Goal: Information Seeking & Learning: Learn about a topic

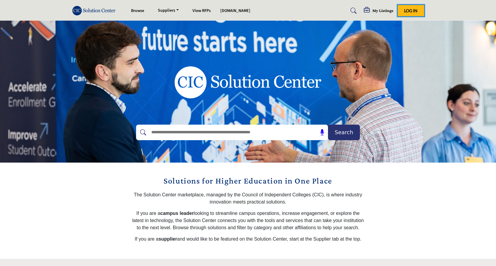
click at [411, 7] on button "Log In" at bounding box center [411, 10] width 26 height 11
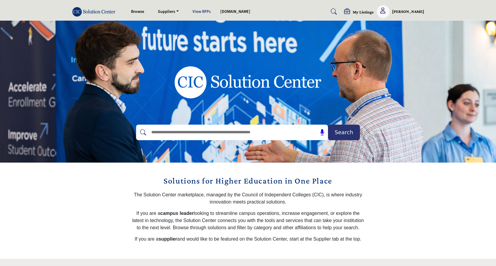
click at [206, 12] on link "View RFPs" at bounding box center [201, 12] width 18 height 6
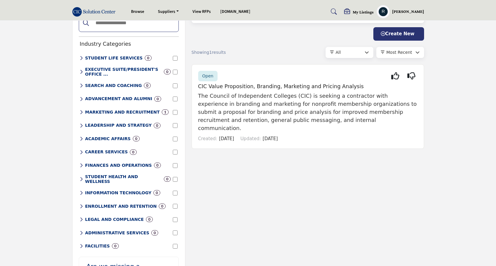
scroll to position [30, 0]
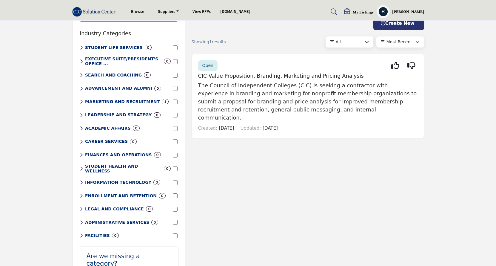
click at [124, 220] on h6 "ADMINISTRATIVE SERVICES" at bounding box center [117, 222] width 64 height 5
click at [119, 241] on p "Human Resources" at bounding box center [110, 244] width 49 height 8
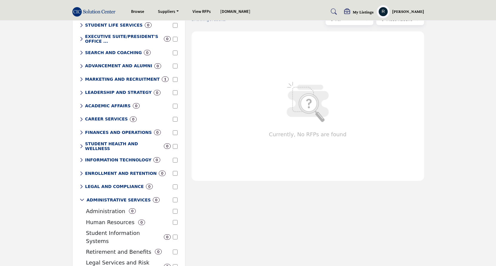
scroll to position [90, 0]
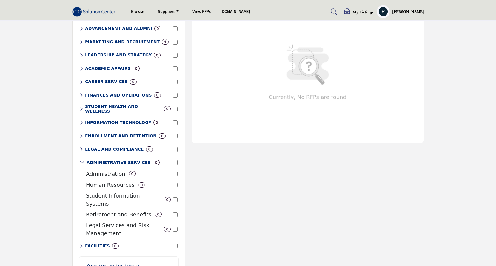
click at [120, 210] on p "Retirement and Benefits" at bounding box center [118, 214] width 65 height 8
click at [206, 12] on link "View RFPs" at bounding box center [201, 12] width 18 height 6
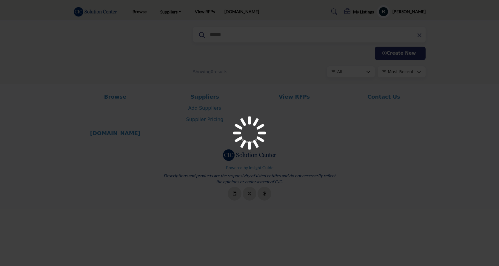
click at [228, 11] on div at bounding box center [249, 133] width 499 height 266
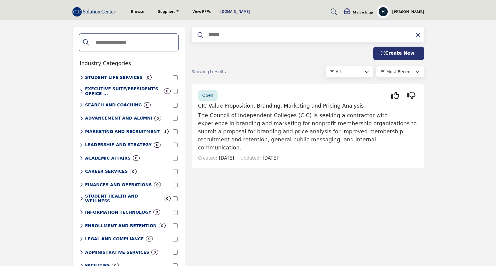
click at [227, 11] on link "[DOMAIN_NAME]" at bounding box center [235, 12] width 30 height 6
